Goal: Task Accomplishment & Management: Complete application form

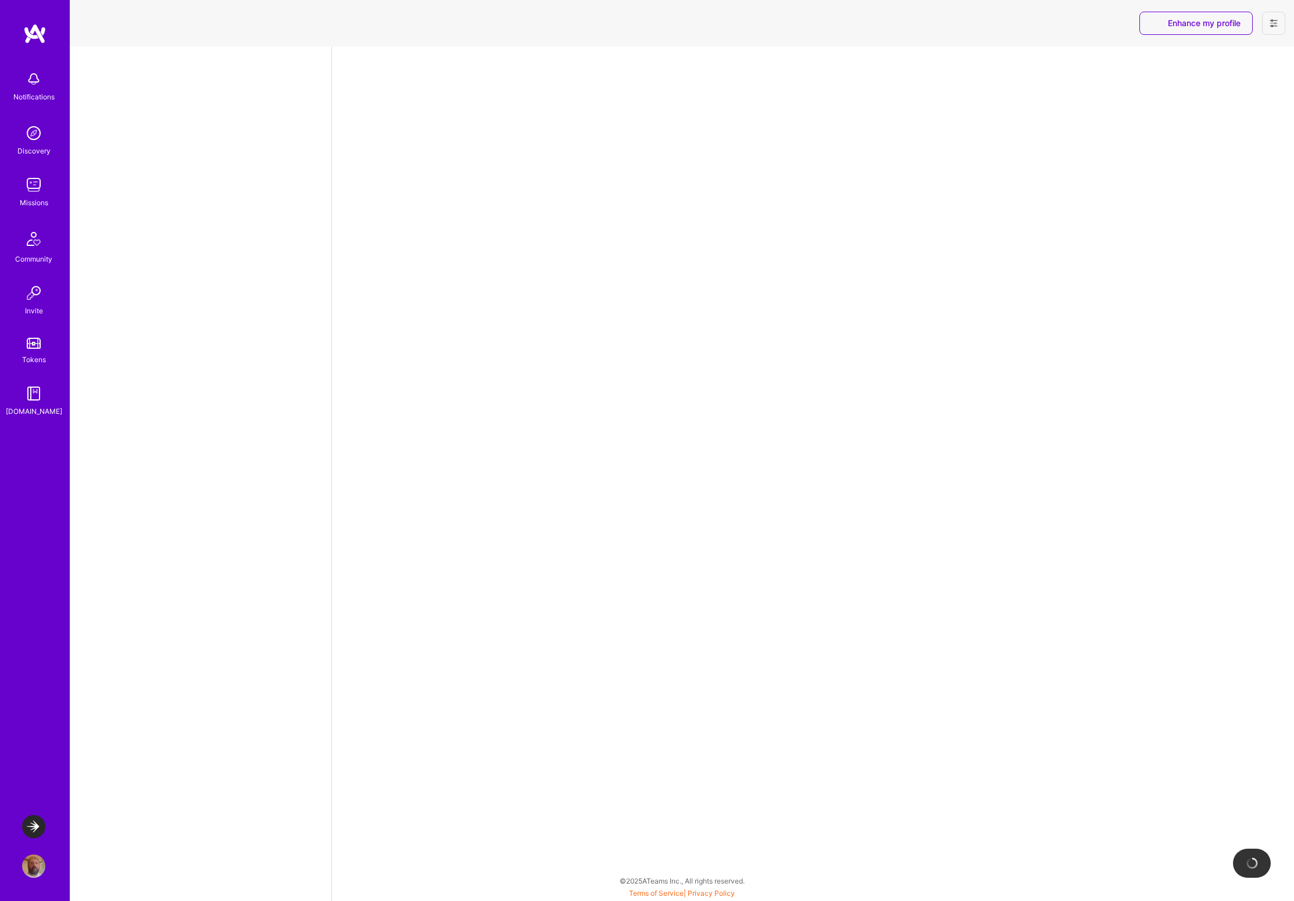
select select "US"
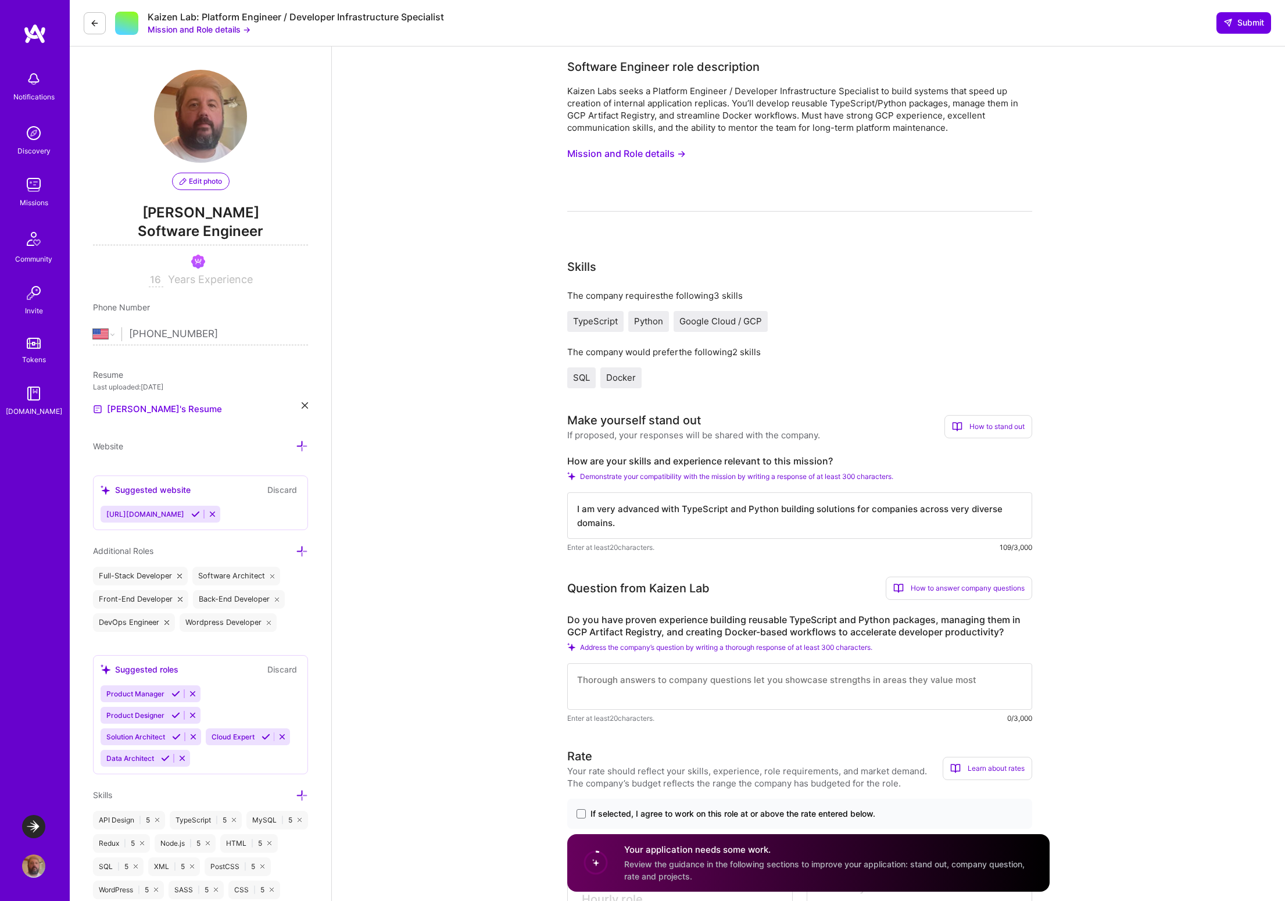
click at [36, 181] on img at bounding box center [33, 184] width 23 height 23
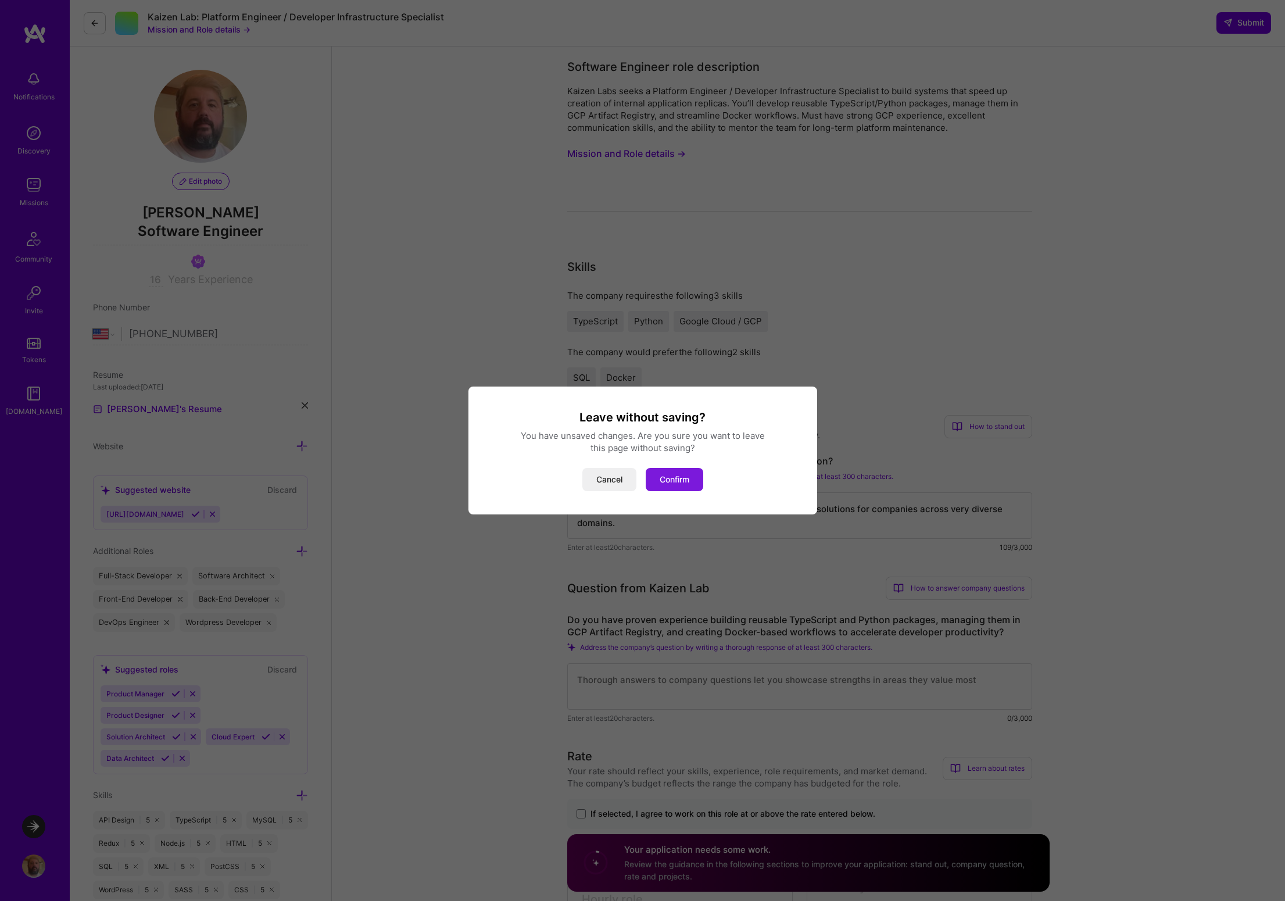
click at [667, 483] on button "Confirm" at bounding box center [675, 479] width 58 height 23
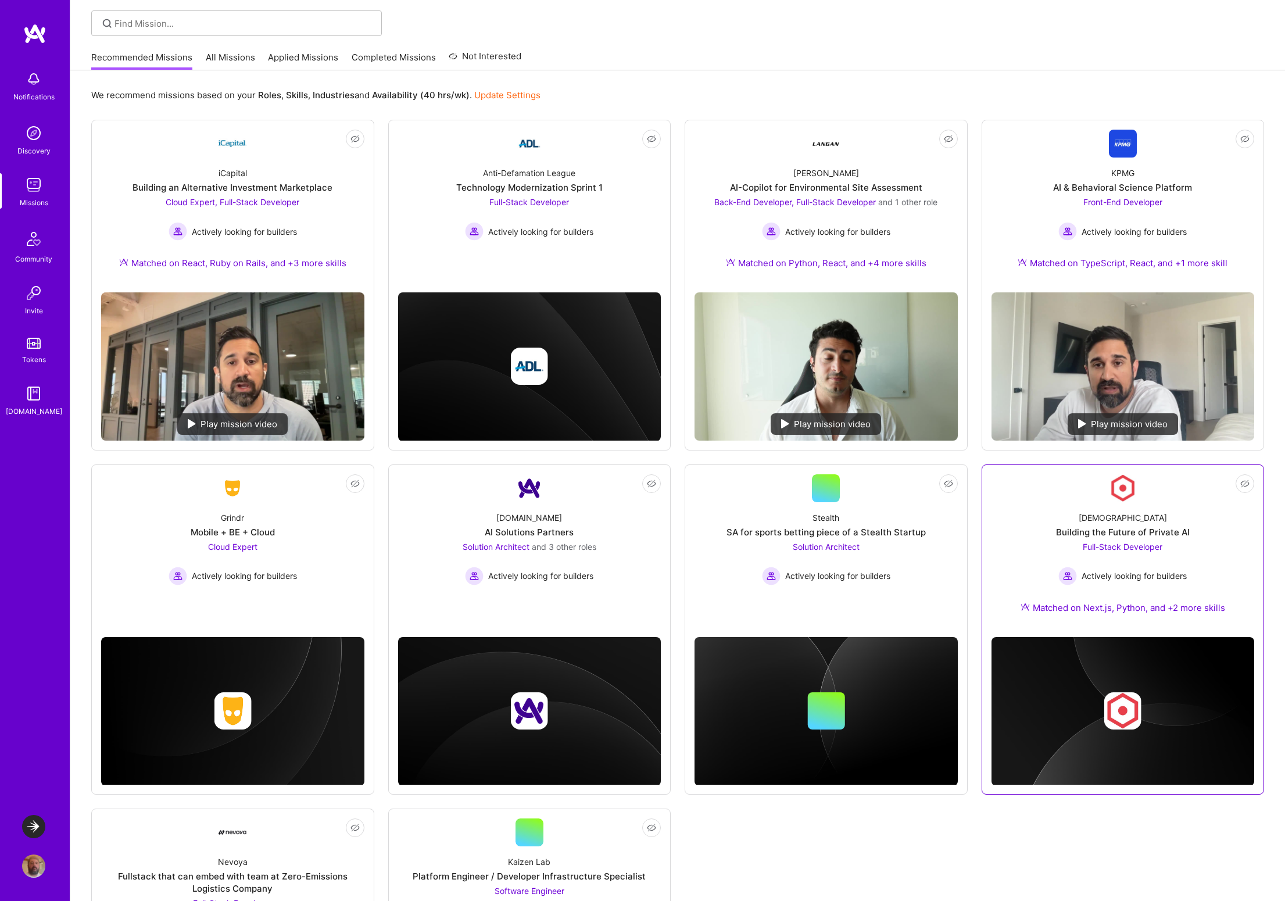
scroll to position [12, 0]
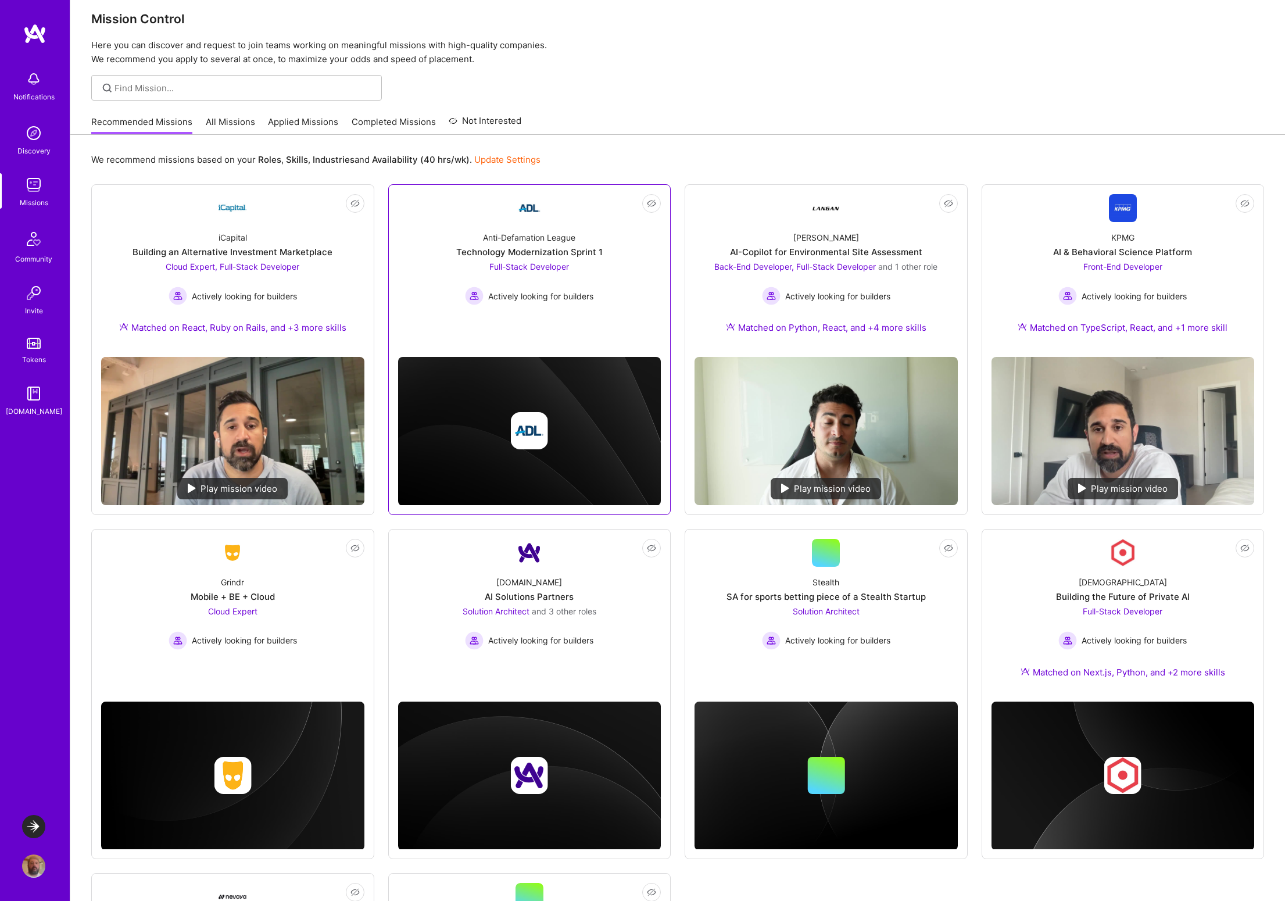
click at [537, 233] on div "Anti-Defamation League" at bounding box center [529, 237] width 92 height 12
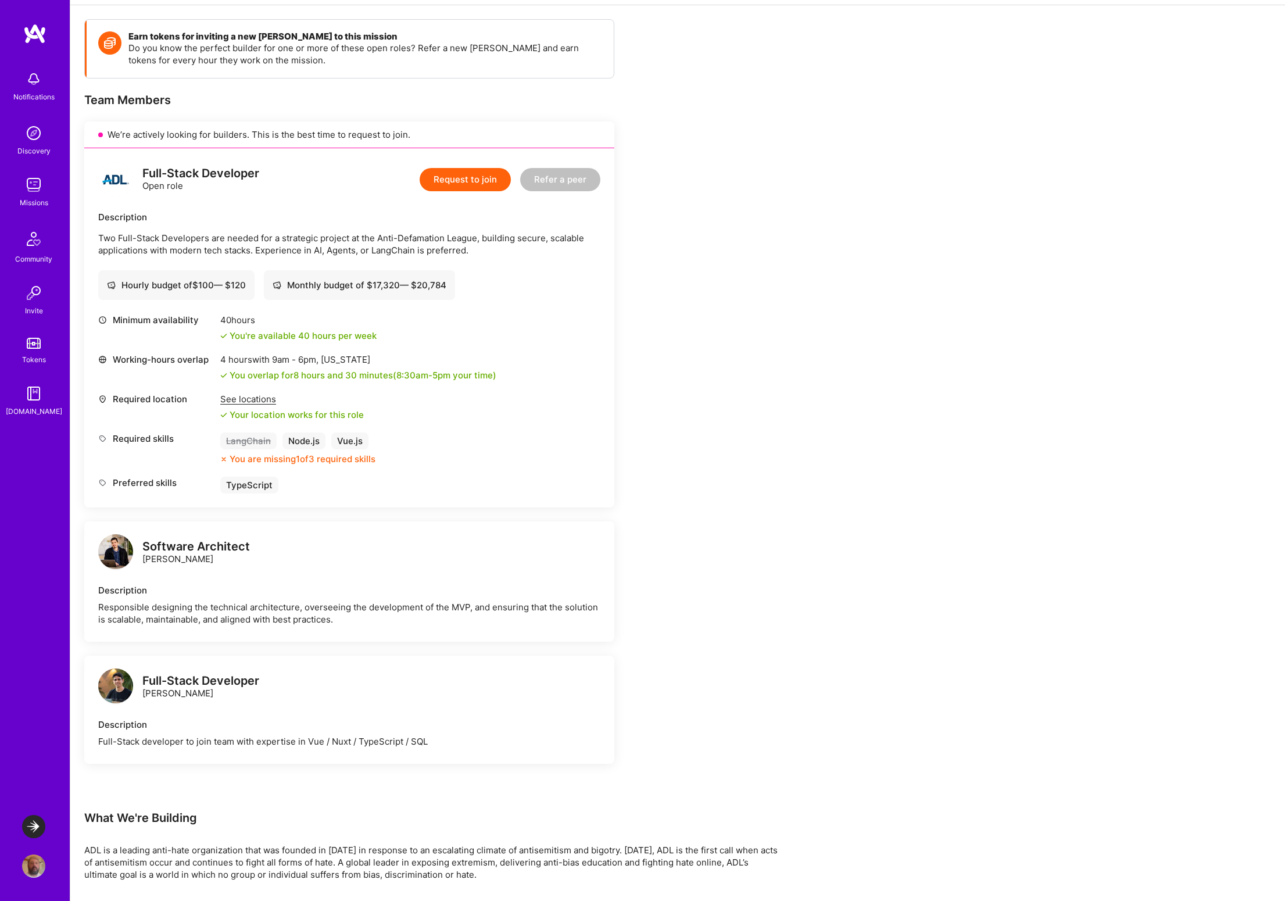
scroll to position [339, 0]
